Goal: Task Accomplishment & Management: Manage account settings

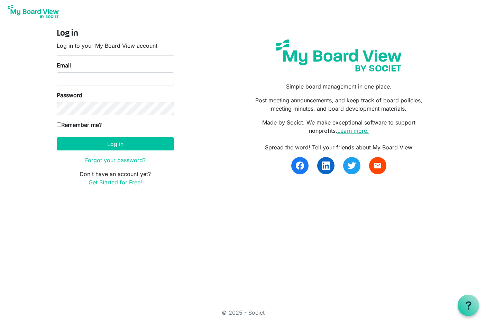
click at [354, 131] on link "Learn more." at bounding box center [352, 130] width 31 height 7
click at [117, 183] on link "Get Started for Free!" at bounding box center [116, 182] width 54 height 7
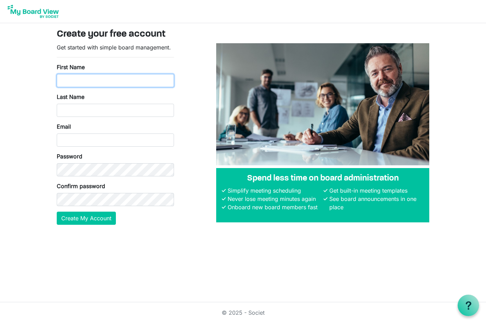
click at [72, 75] on input "First Name" at bounding box center [115, 80] width 117 height 13
type input "Amy"
type input "Criscuolo"
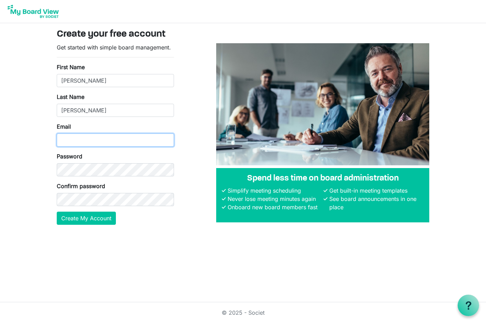
click at [90, 141] on input "Email" at bounding box center [115, 140] width 117 height 13
click at [71, 140] on input "Email" at bounding box center [115, 140] width 117 height 13
type input "[PERSON_NAME][EMAIL_ADDRESS][DOMAIN_NAME]"
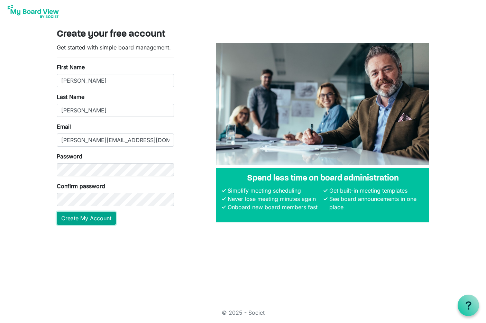
click at [74, 223] on button "Create My Account" at bounding box center [86, 218] width 59 height 13
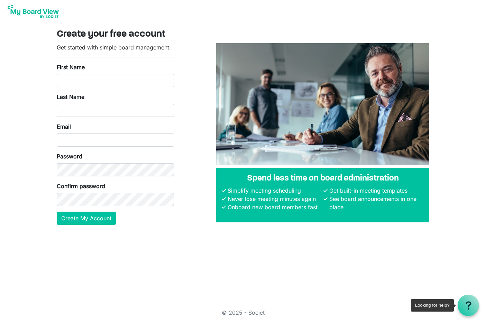
click at [470, 304] on use at bounding box center [469, 305] width 6 height 8
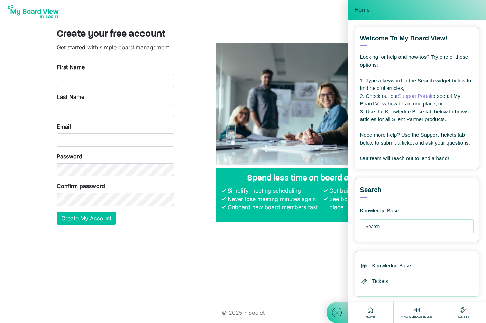
click at [268, 13] on nav at bounding box center [243, 11] width 486 height 23
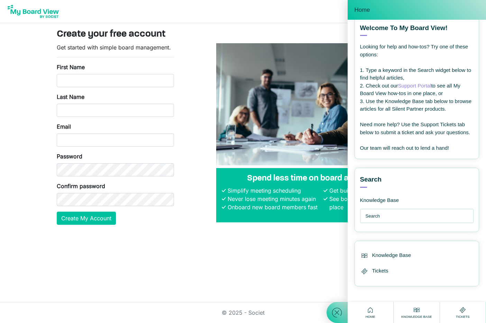
scroll to position [17, 0]
click at [425, 315] on span "Knowledge Base" at bounding box center [417, 316] width 34 height 5
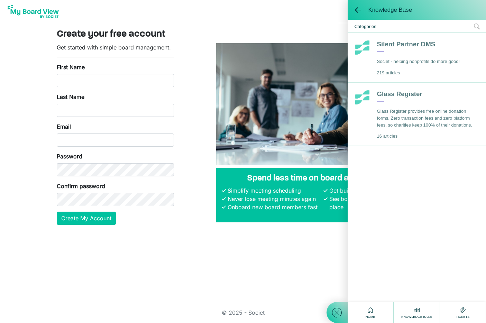
click at [371, 313] on icon at bounding box center [370, 310] width 9 height 9
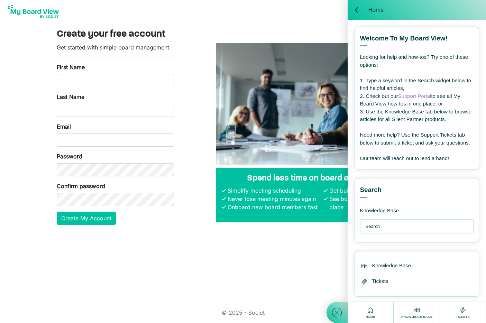
click at [457, 313] on div "Tickets" at bounding box center [462, 312] width 17 height 13
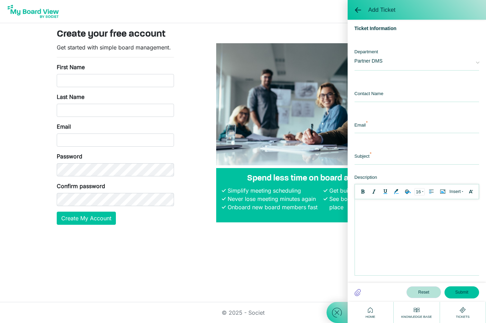
scroll to position [0, 0]
click at [66, 81] on input "First Name" at bounding box center [115, 80] width 117 height 13
type input "[PERSON_NAME]"
type input "Criscuolo"
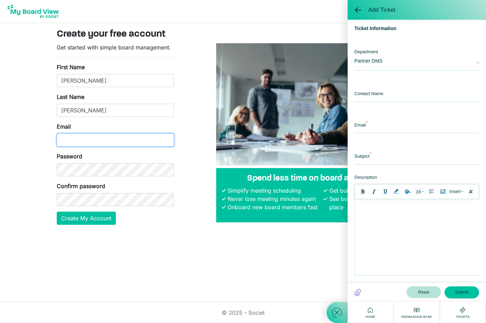
click at [91, 142] on input "Email" at bounding box center [115, 140] width 117 height 13
type input "amy@thingsmatter.org"
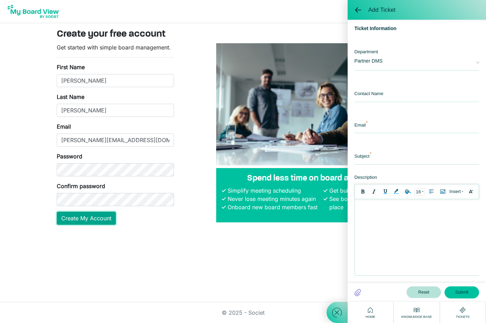
click at [103, 213] on button "Create My Account" at bounding box center [86, 218] width 59 height 13
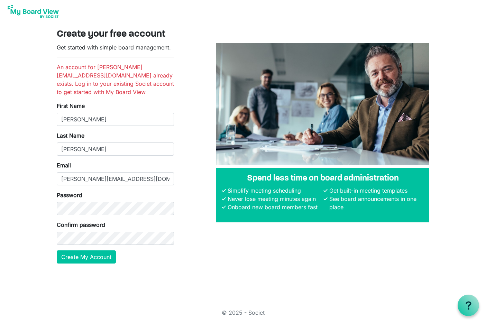
click at [38, 8] on img at bounding box center [33, 11] width 55 height 17
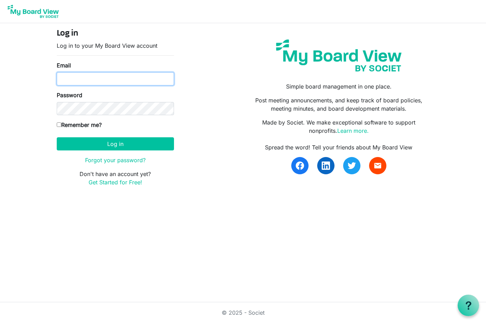
click at [66, 80] on input "Email" at bounding box center [115, 78] width 117 height 13
type input "[PERSON_NAME][EMAIL_ADDRESS][DOMAIN_NAME]"
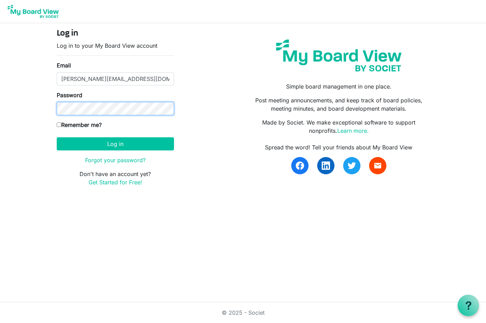
click at [57, 137] on button "Log in" at bounding box center [115, 143] width 117 height 13
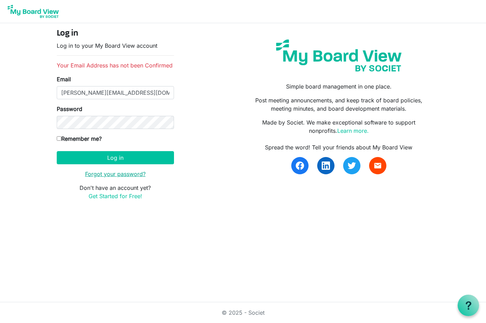
click at [116, 174] on link "Forgot your password?" at bounding box center [115, 174] width 61 height 7
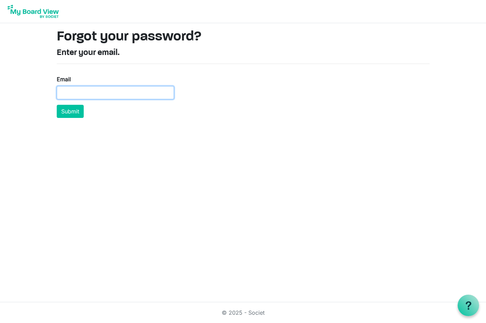
click at [92, 91] on input "Email" at bounding box center [115, 92] width 117 height 13
type input "[PERSON_NAME][EMAIL_ADDRESS][DOMAIN_NAME]"
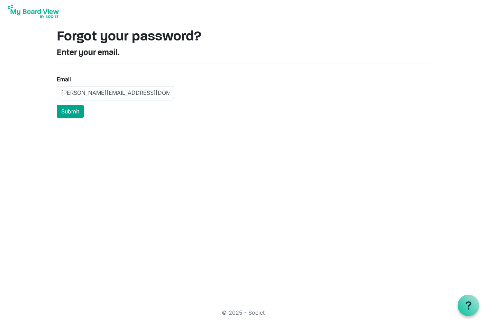
click at [68, 113] on main "Forgot your password? Enter your email. Email [PERSON_NAME][EMAIL_ADDRESS][DOMA…" at bounding box center [243, 73] width 384 height 100
click at [68, 112] on button "Submit" at bounding box center [70, 111] width 27 height 13
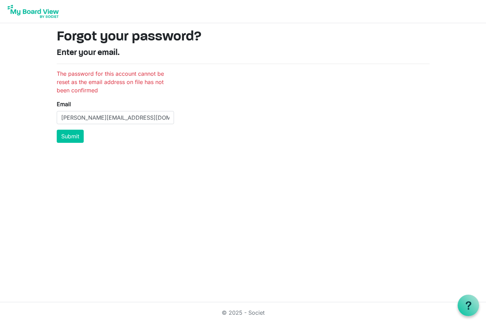
click at [40, 8] on img at bounding box center [33, 11] width 55 height 17
